Goal: Go to known website: Go to known website

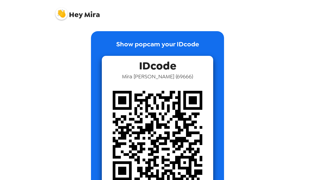
scroll to position [28, 0]
